Goal: Obtain resource: Obtain resource

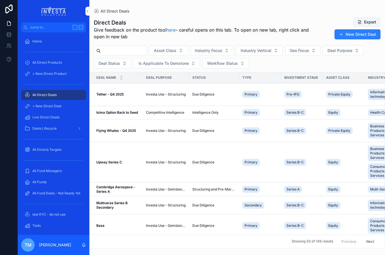
click at [42, 130] on span "Deals Lifecycle" at bounding box center [44, 128] width 24 height 4
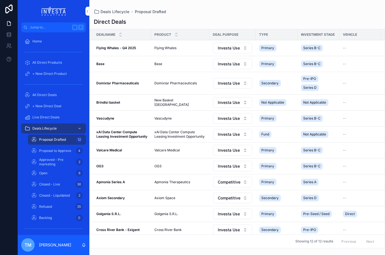
click at [58, 149] on span "Proposal to Approve" at bounding box center [55, 150] width 32 height 4
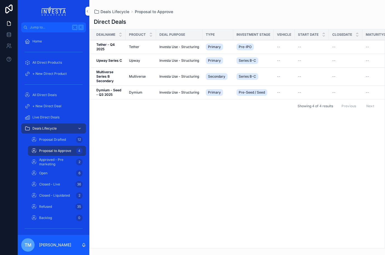
click at [61, 166] on span "Approved - Pre marketing" at bounding box center [56, 161] width 35 height 9
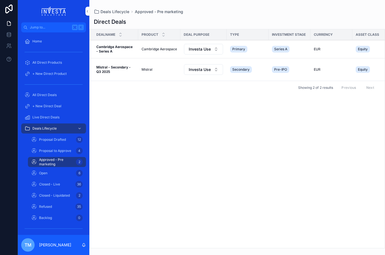
click at [115, 48] on strong "Cambridge Aerospace - Series A" at bounding box center [114, 49] width 37 height 9
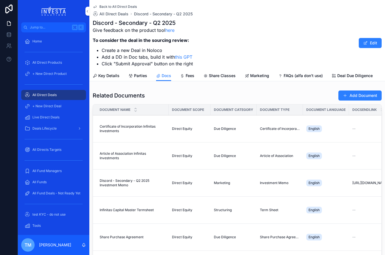
scroll to position [1, 0]
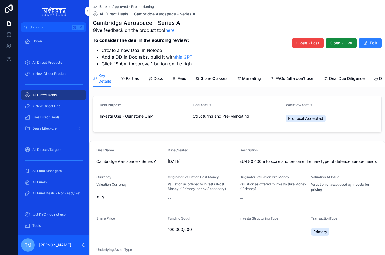
click at [156, 78] on span "Docs" at bounding box center [157, 79] width 9 height 6
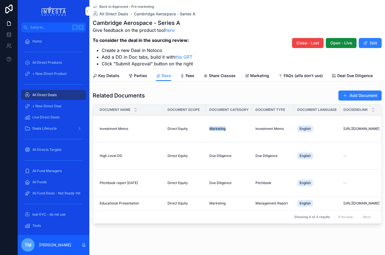
drag, startPoint x: 217, startPoint y: 137, endPoint x: 147, endPoint y: 139, distance: 69.7
click at [160, 139] on tr "Investment Memo Investment Memo Direct Equity Marketing Investment Memo English…" at bounding box center [314, 128] width 443 height 27
click at [308, 158] on span "English" at bounding box center [304, 155] width 11 height 4
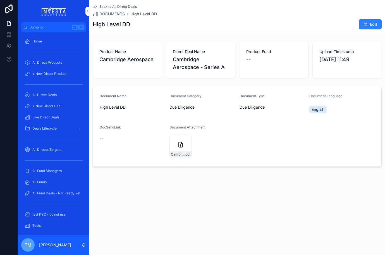
click at [178, 145] on icon "scrollable content" at bounding box center [180, 144] width 4 height 5
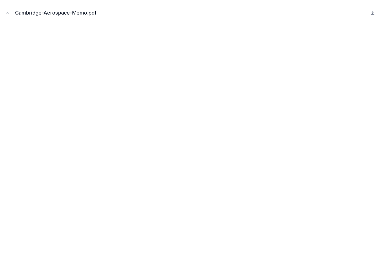
click at [9, 12] on icon "Close modal" at bounding box center [8, 13] width 4 height 4
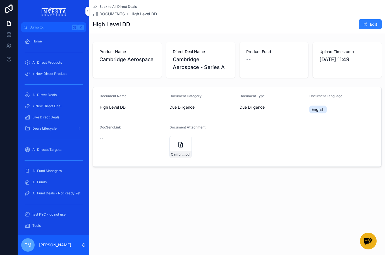
click at [96, 8] on icon "scrollable content" at bounding box center [95, 6] width 4 height 4
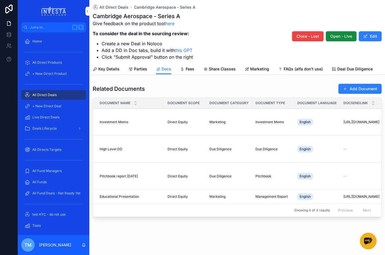
click at [355, 69] on span "Deal Due Diligence" at bounding box center [354, 69] width 35 height 6
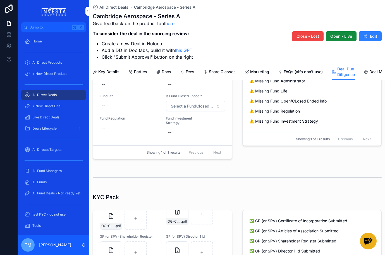
scroll to position [204, 0]
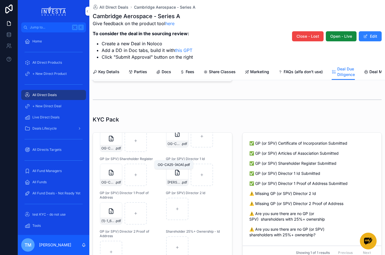
click at [173, 146] on span "OG-CA25-(AOA)" at bounding box center [174, 143] width 14 height 4
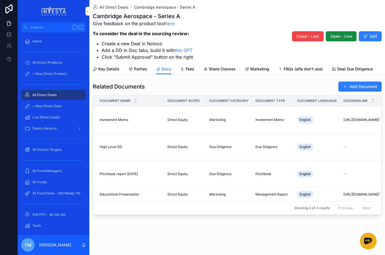
scroll to position [11, 0]
click at [350, 117] on span "https://docsend.com/view/v2nspwi33jj52ech" at bounding box center [361, 119] width 36 height 4
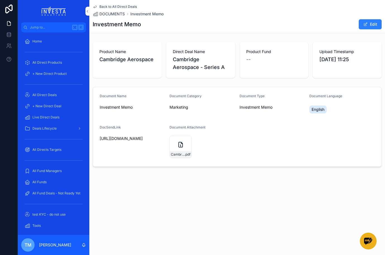
click at [180, 145] on icon "scrollable content" at bounding box center [180, 145] width 1 height 1
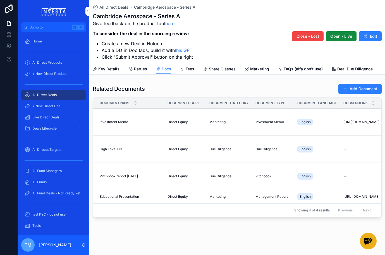
click at [355, 67] on span "Deal Due Diligence" at bounding box center [354, 69] width 35 height 6
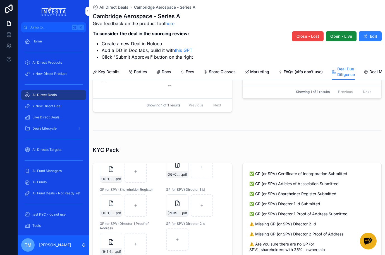
scroll to position [22, 0]
click at [166, 178] on div "OG-CA25-(AOA) .pdf" at bounding box center [177, 166] width 22 height 22
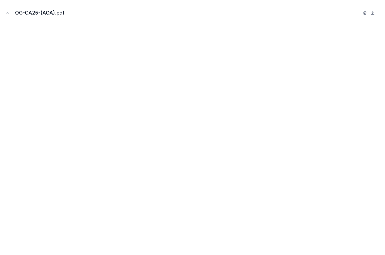
scroll to position [11, 0]
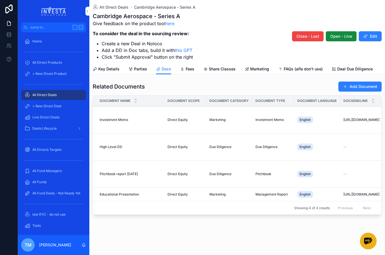
click at [352, 68] on span "Deal Due Diligence" at bounding box center [354, 69] width 35 height 6
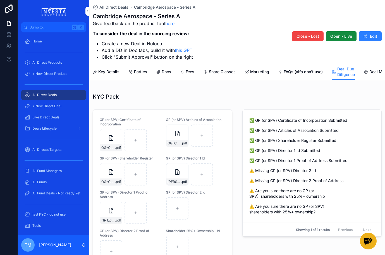
scroll to position [241, 0]
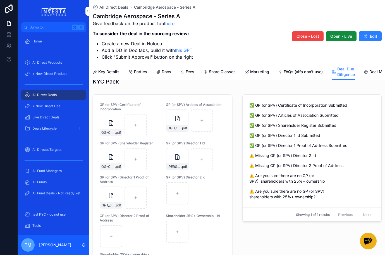
click at [106, 136] on div "OG-CA25-SPV--LLC-formation-(COI) .pdf" at bounding box center [111, 125] width 22 height 22
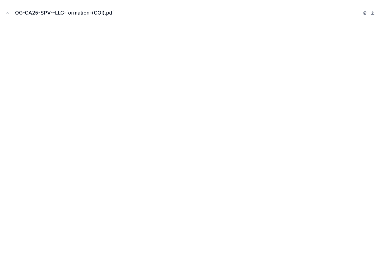
click at [8, 14] on icon "Close modal" at bounding box center [8, 13] width 2 height 2
